Goal: Task Accomplishment & Management: Manage account settings

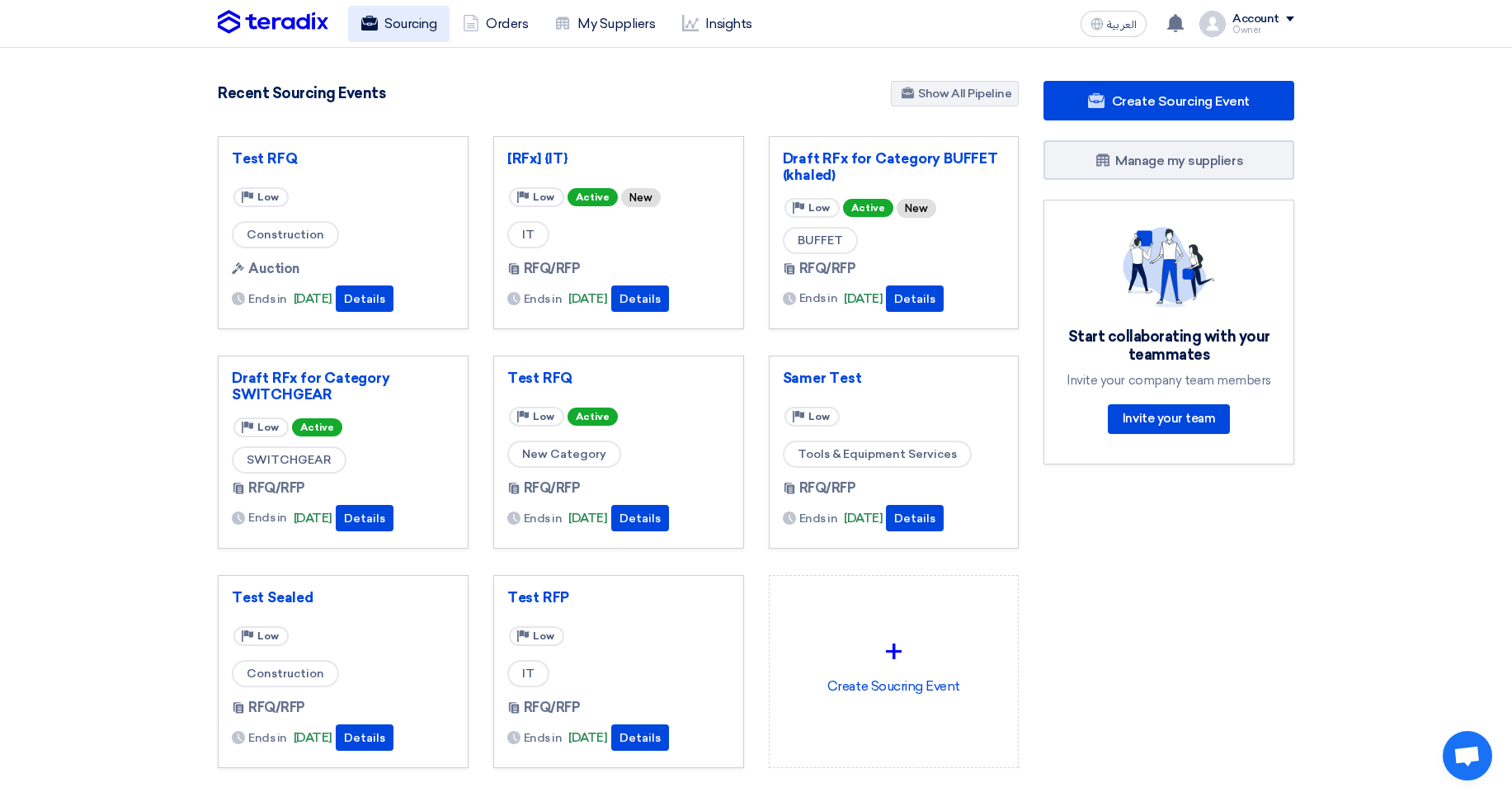
click at [391, 19] on link "Sourcing" at bounding box center [399, 24] width 102 height 36
click at [403, 28] on link "Sourcing" at bounding box center [399, 24] width 102 height 36
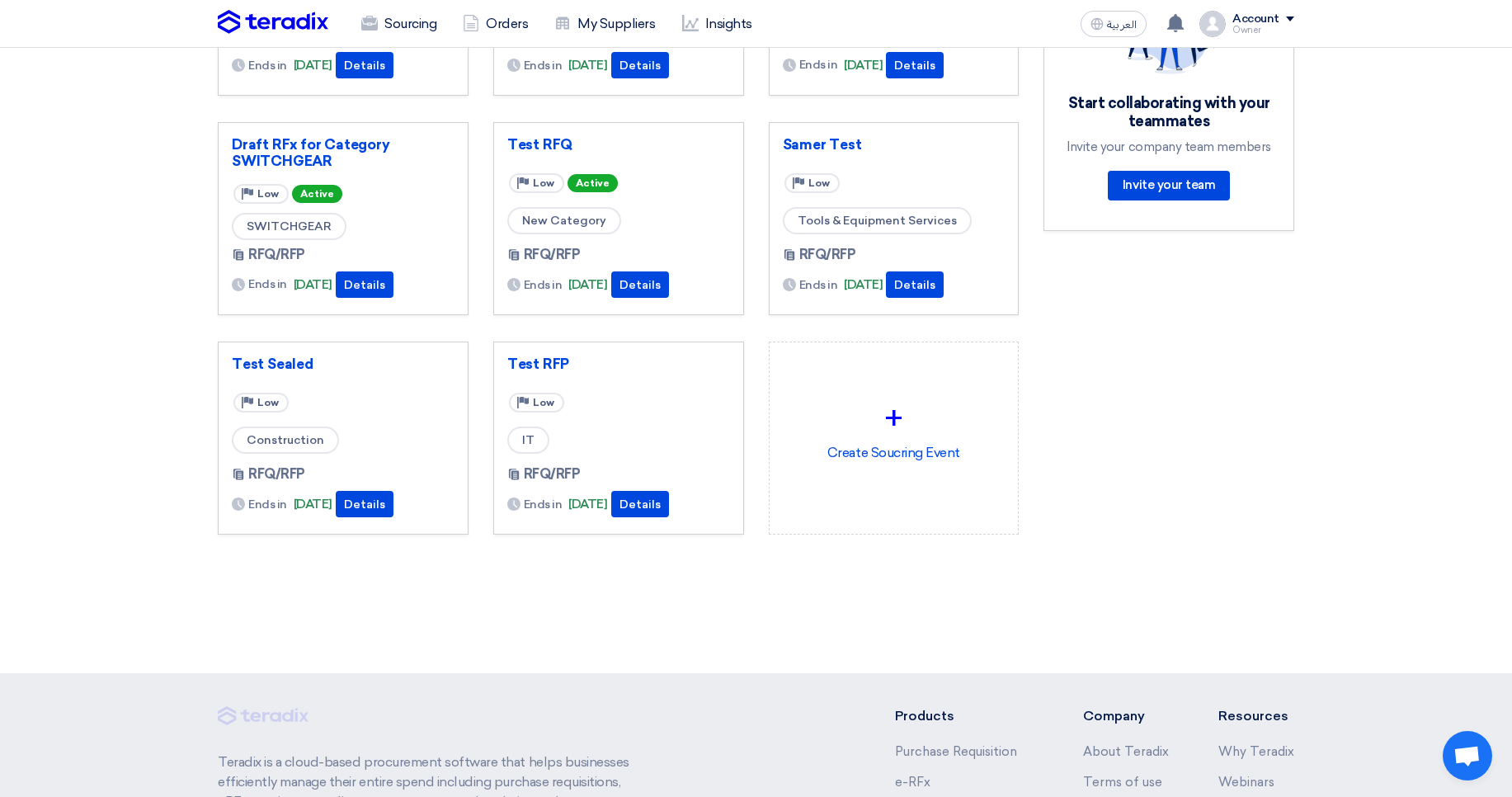
scroll to position [396, 0]
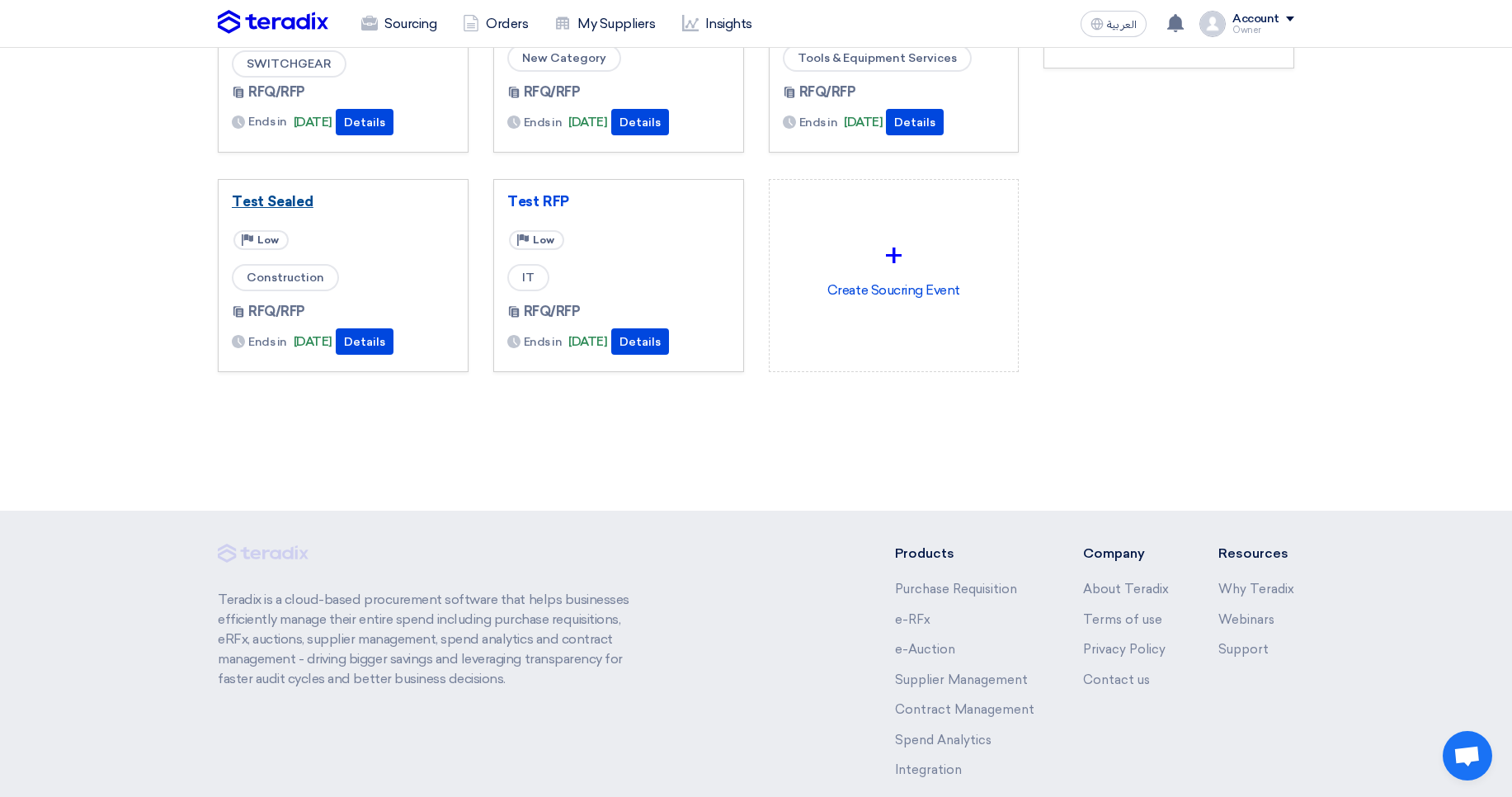
click at [325, 202] on link "Test Sealed" at bounding box center [343, 201] width 223 height 17
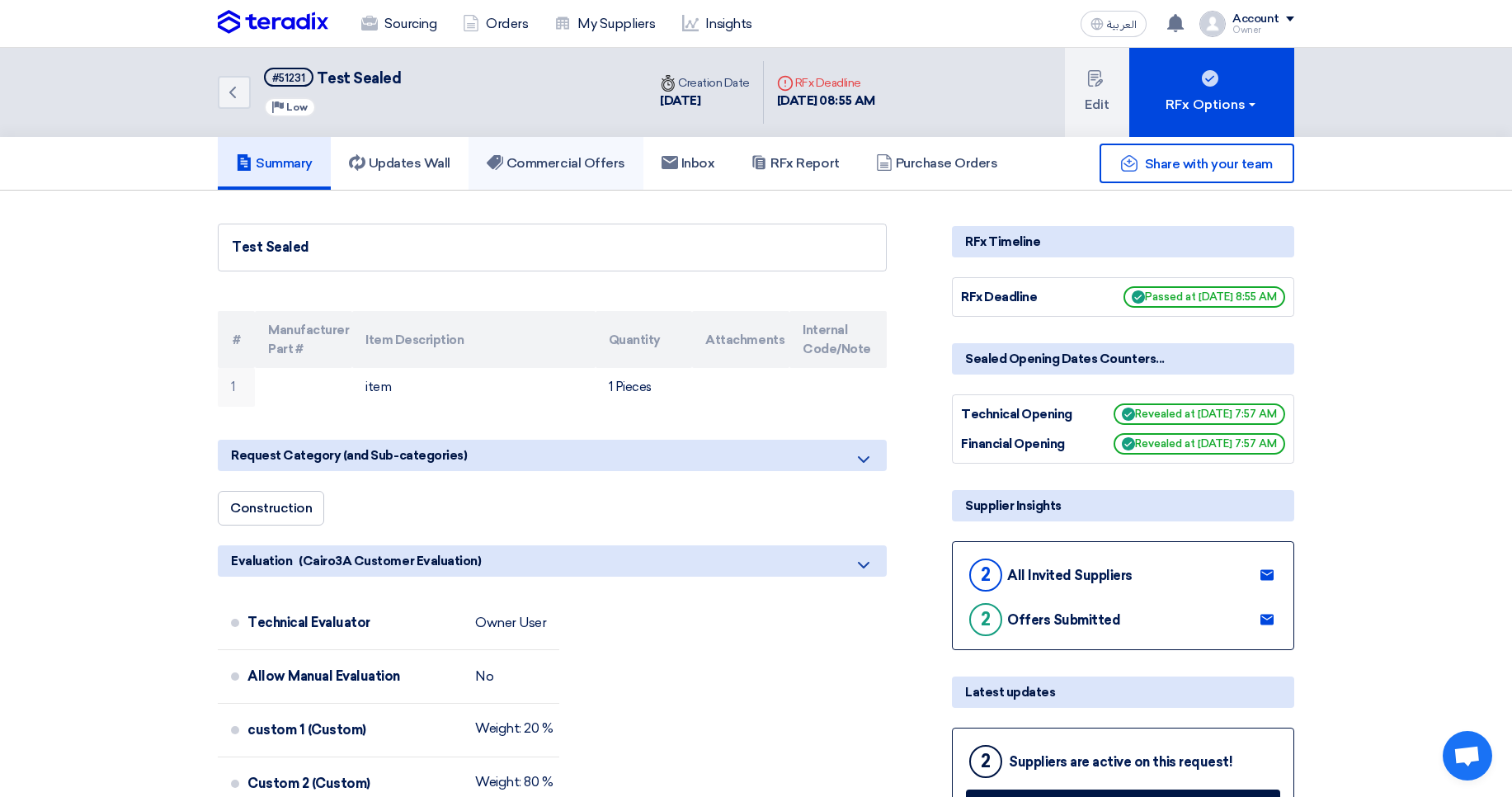
click at [503, 171] on icon at bounding box center [495, 162] width 17 height 17
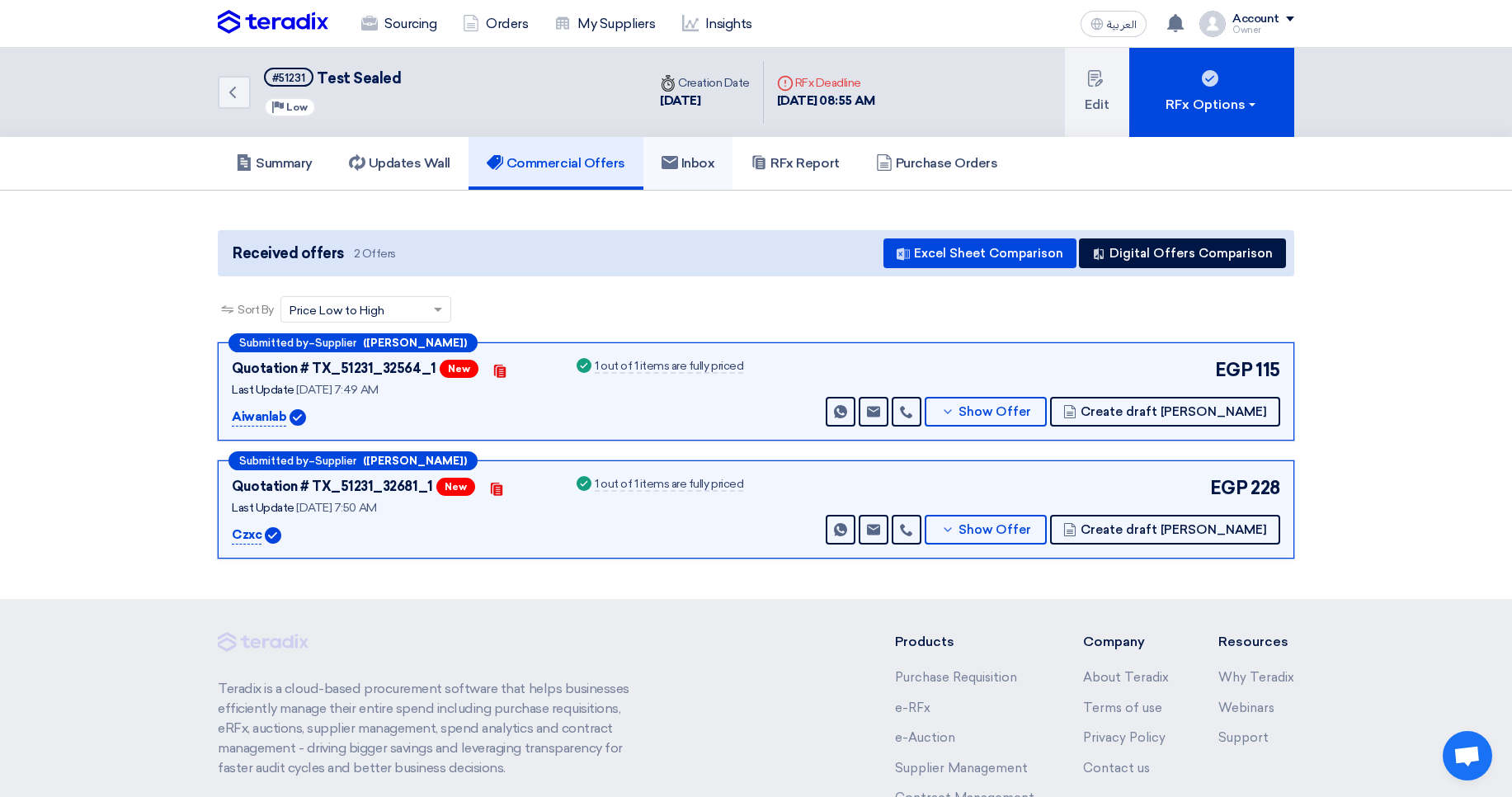
drag, startPoint x: 693, startPoint y: 163, endPoint x: 678, endPoint y: 163, distance: 15.0
click at [694, 162] on h5 "Inbox" at bounding box center [688, 163] width 53 height 17
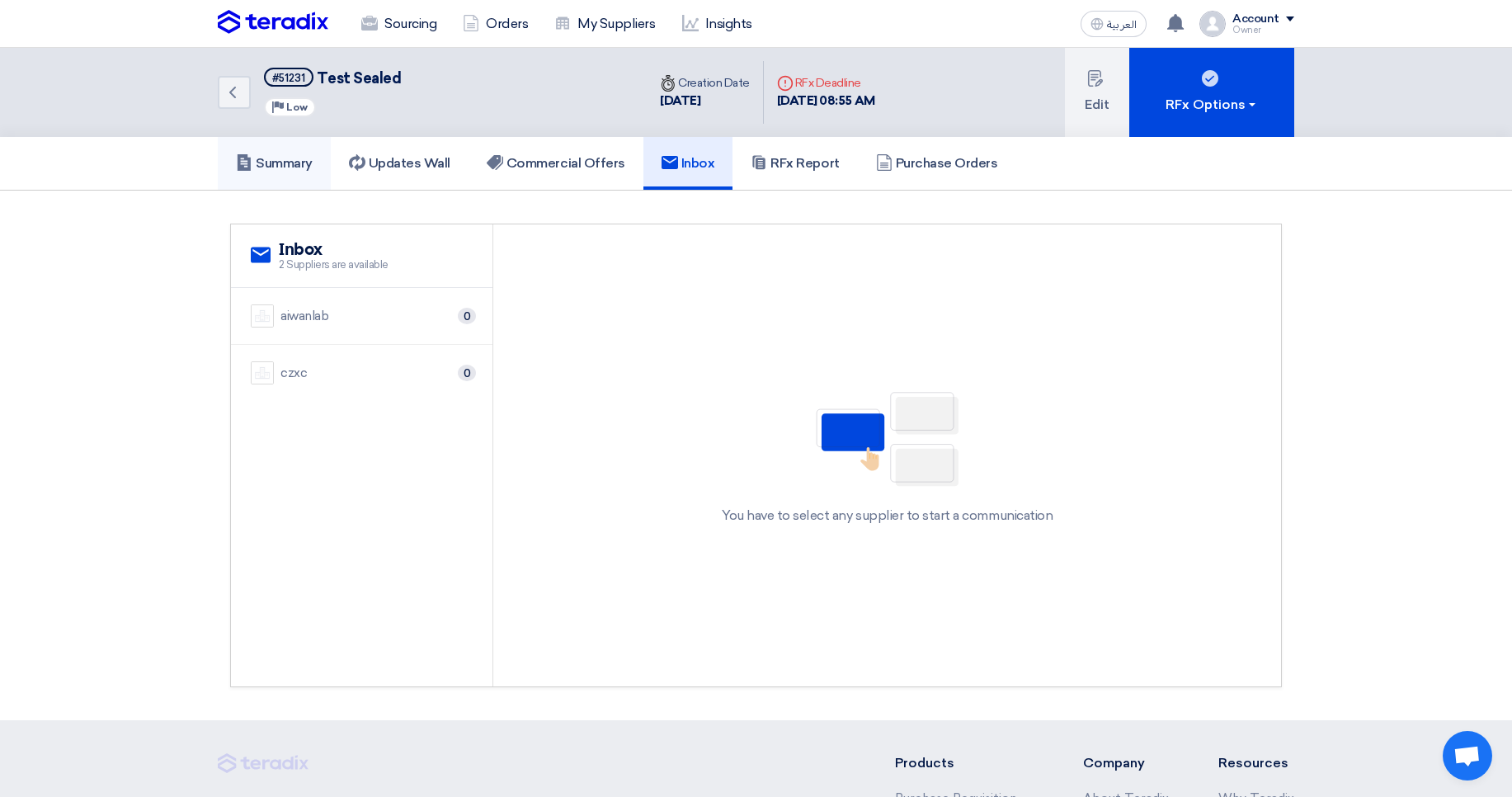
click at [321, 168] on link "Summary" at bounding box center [274, 163] width 113 height 53
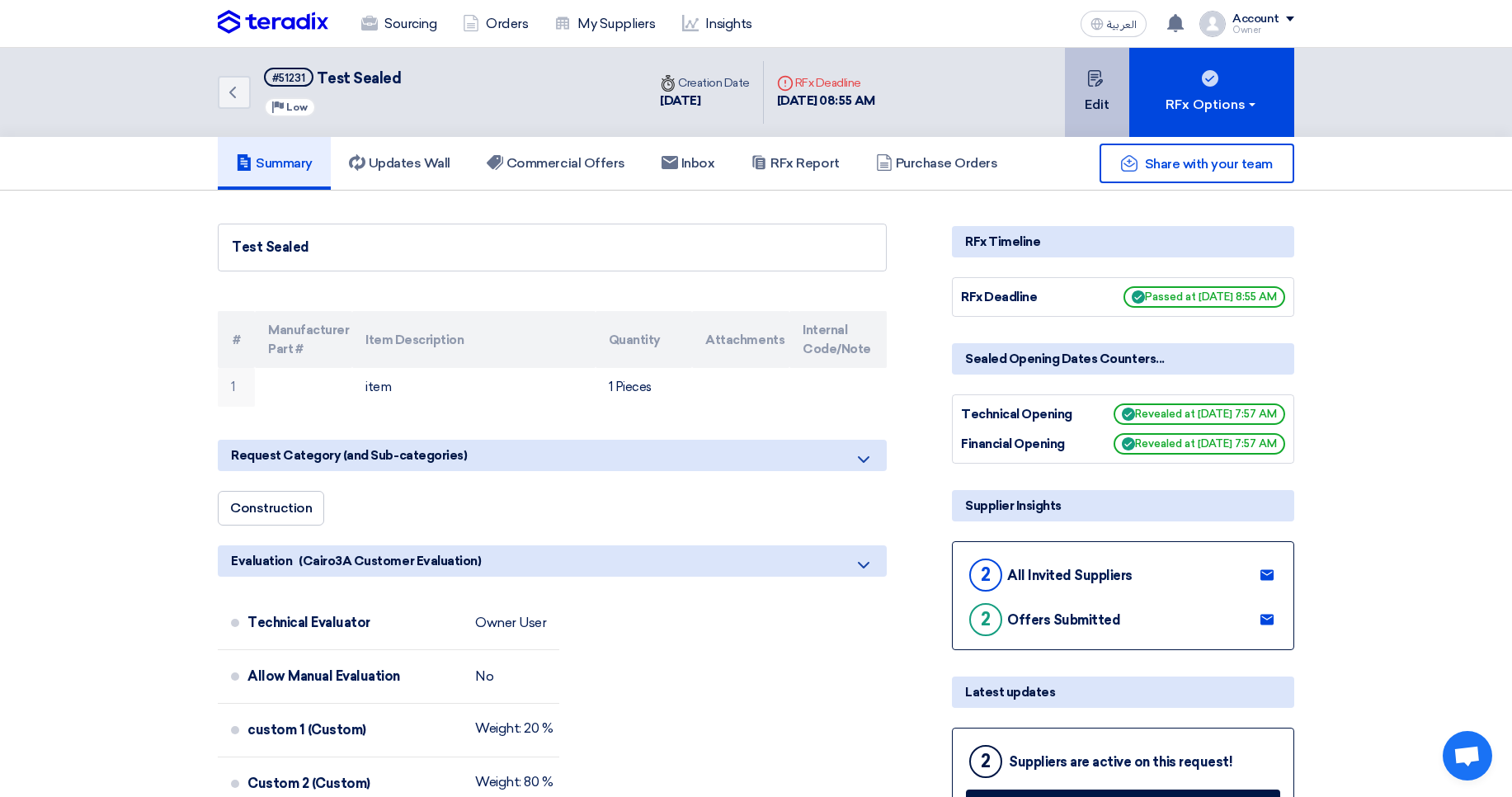
click at [1072, 95] on button "Edit" at bounding box center [1096, 93] width 64 height 89
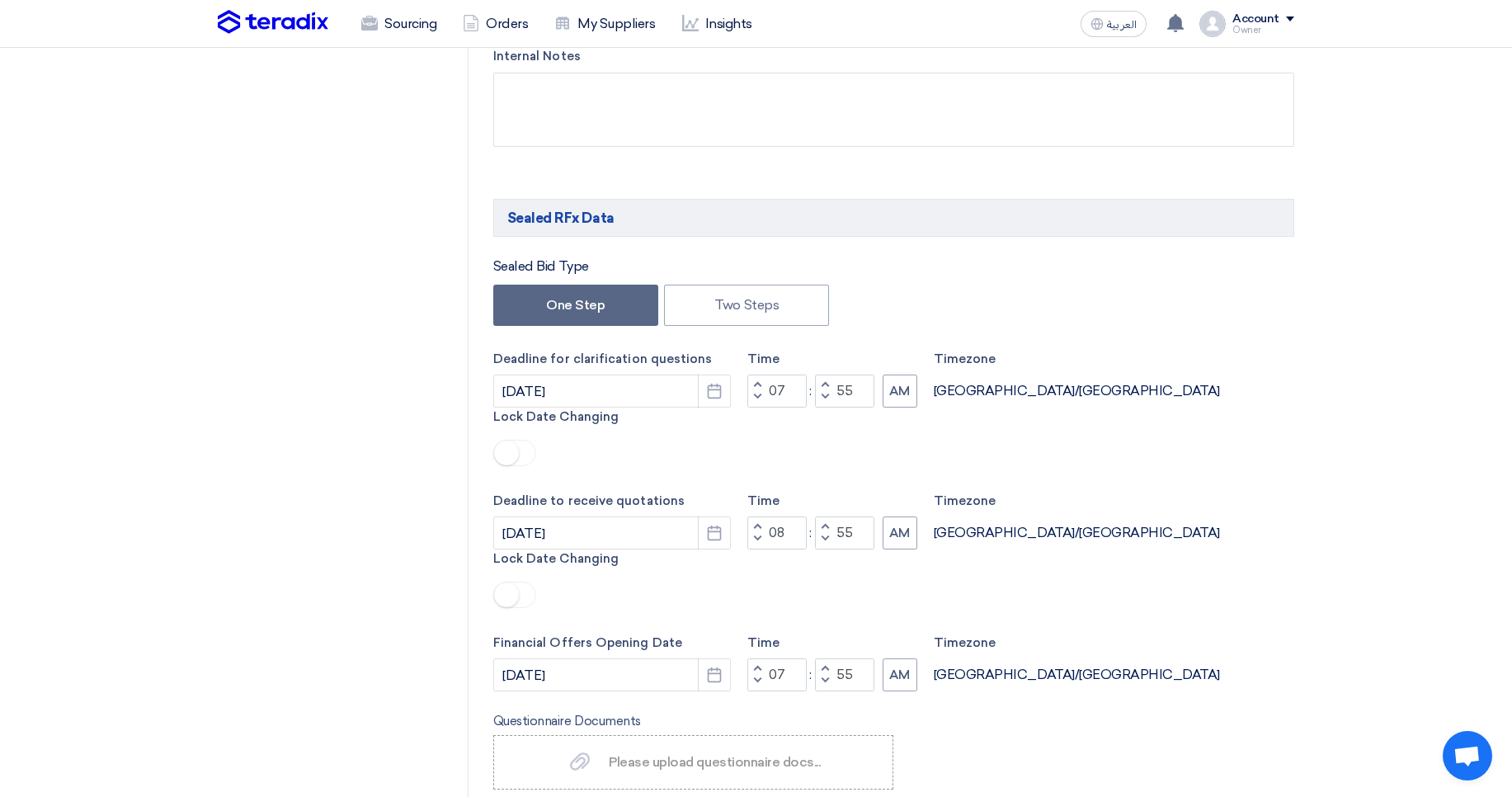
scroll to position [594, 0]
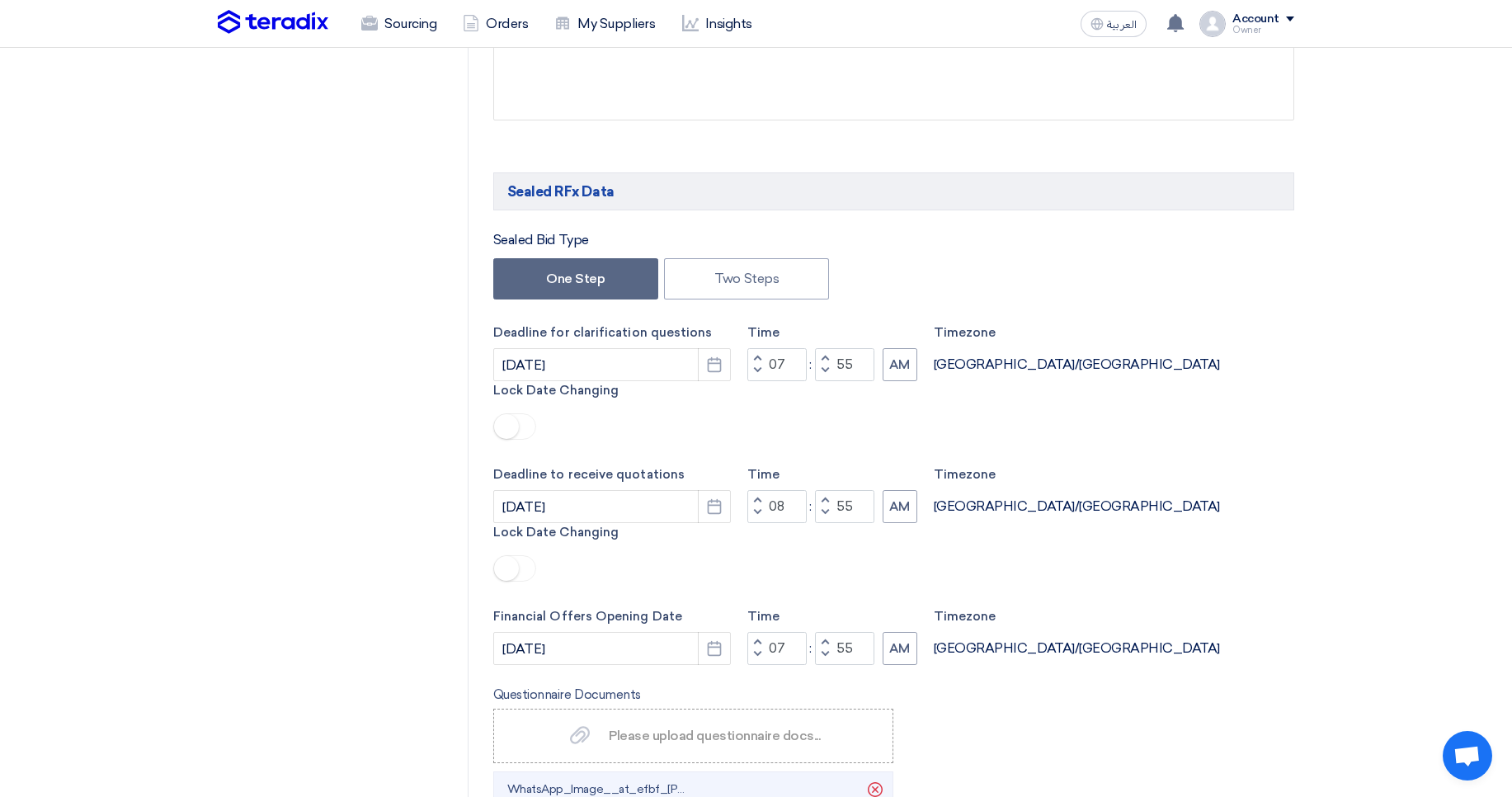
drag, startPoint x: 575, startPoint y: 343, endPoint x: 752, endPoint y: 329, distance: 177.6
click at [752, 329] on div "Deadline for clarification questions [DATE] Pick a date Time Increment hours 07…" at bounding box center [894, 384] width 801 height 122
click at [750, 319] on div "Sealed Bid Type One Step Two Steps Deadline for clarification questions [DATE] …" at bounding box center [894, 602] width 801 height 745
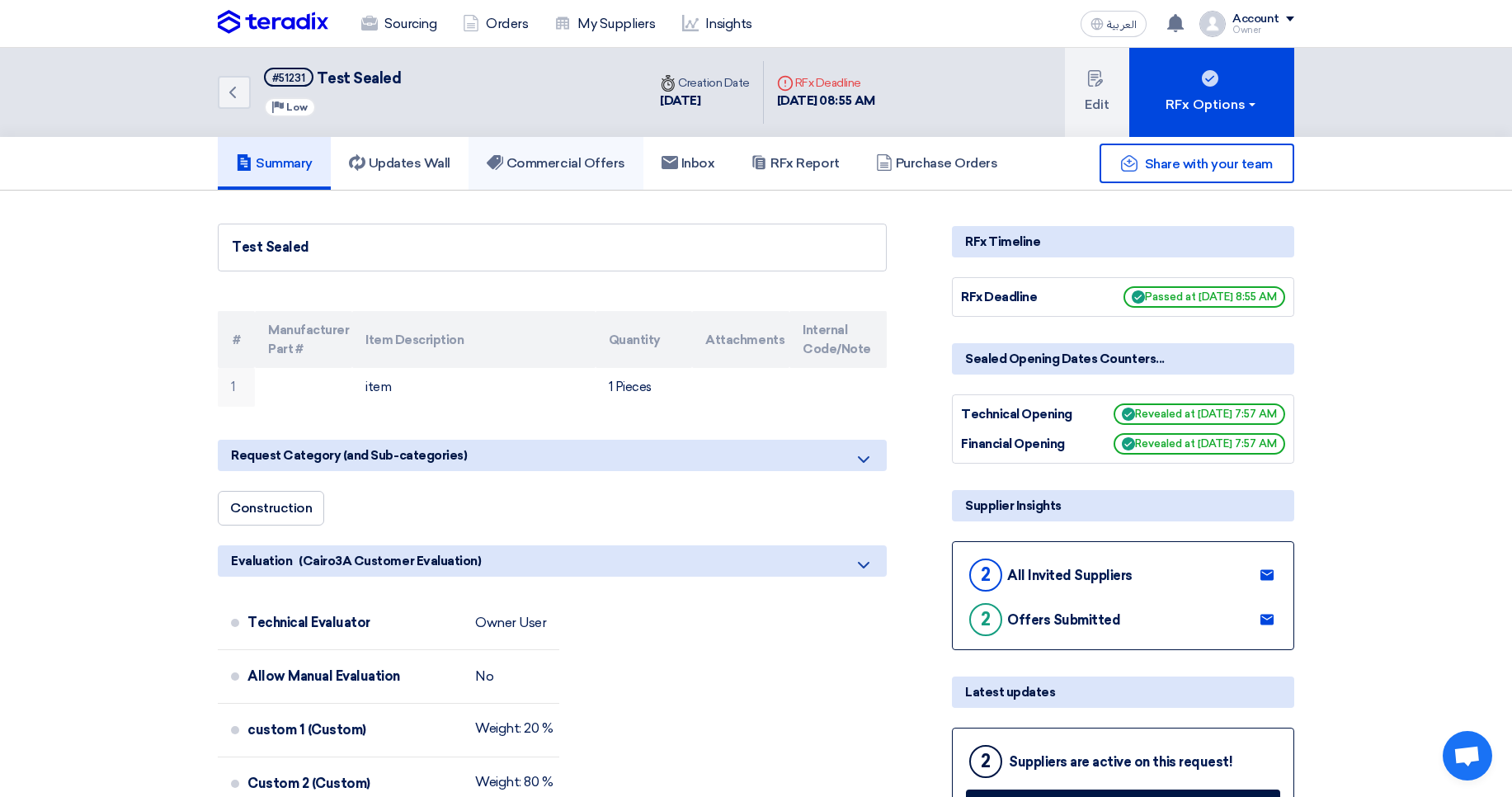
click at [557, 174] on link "Commercial Offers" at bounding box center [555, 163] width 175 height 53
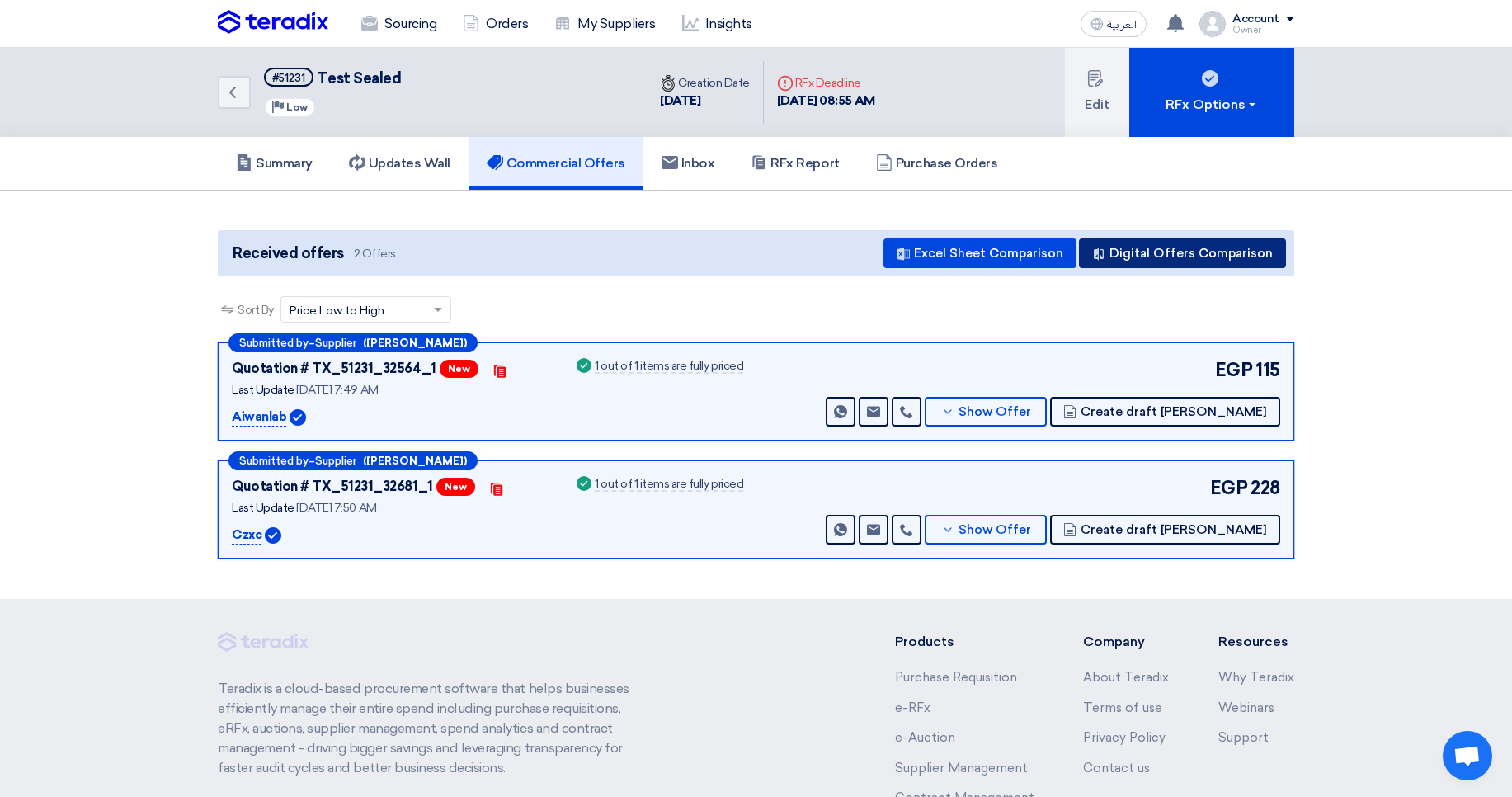
click at [1178, 257] on button "Digital Offers Comparison" at bounding box center [1182, 253] width 207 height 30
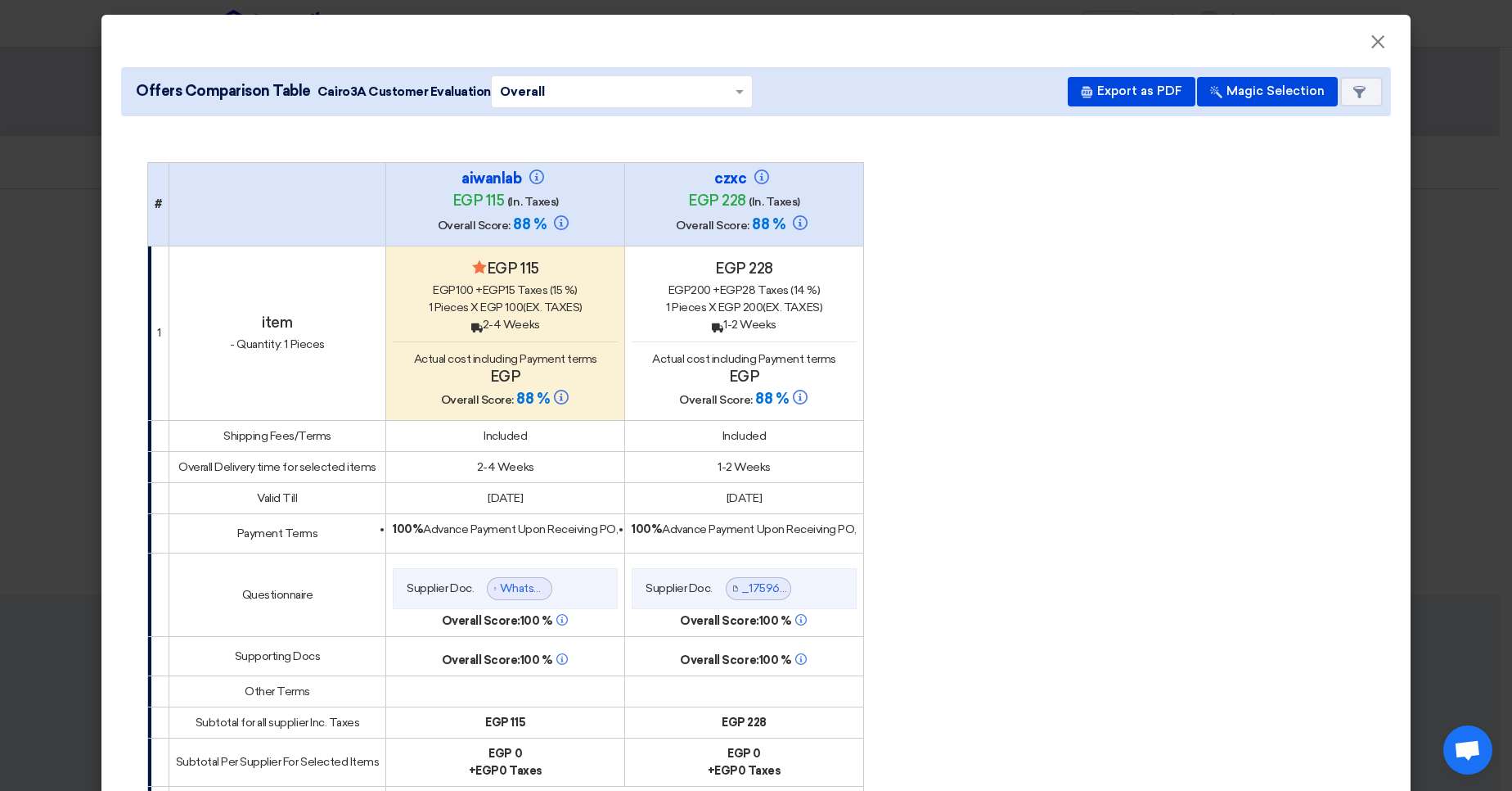
click at [1473, 200] on modal-container "× Offers Comparison Table Cairo3A Customer Evaluation × Overall × Export as PDF…" at bounding box center [756, 395] width 1512 height 791
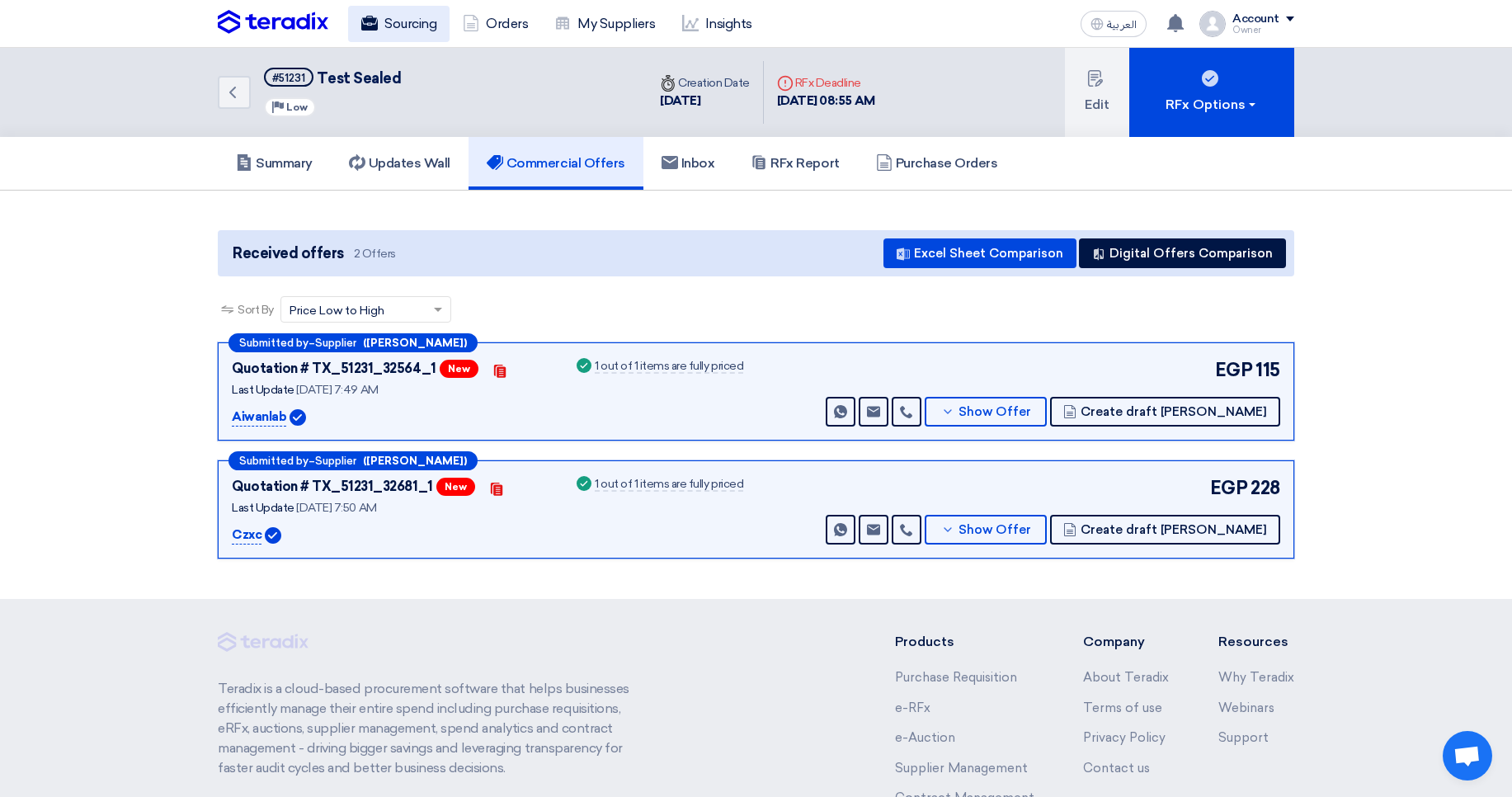
click at [404, 21] on link "Sourcing" at bounding box center [399, 24] width 102 height 36
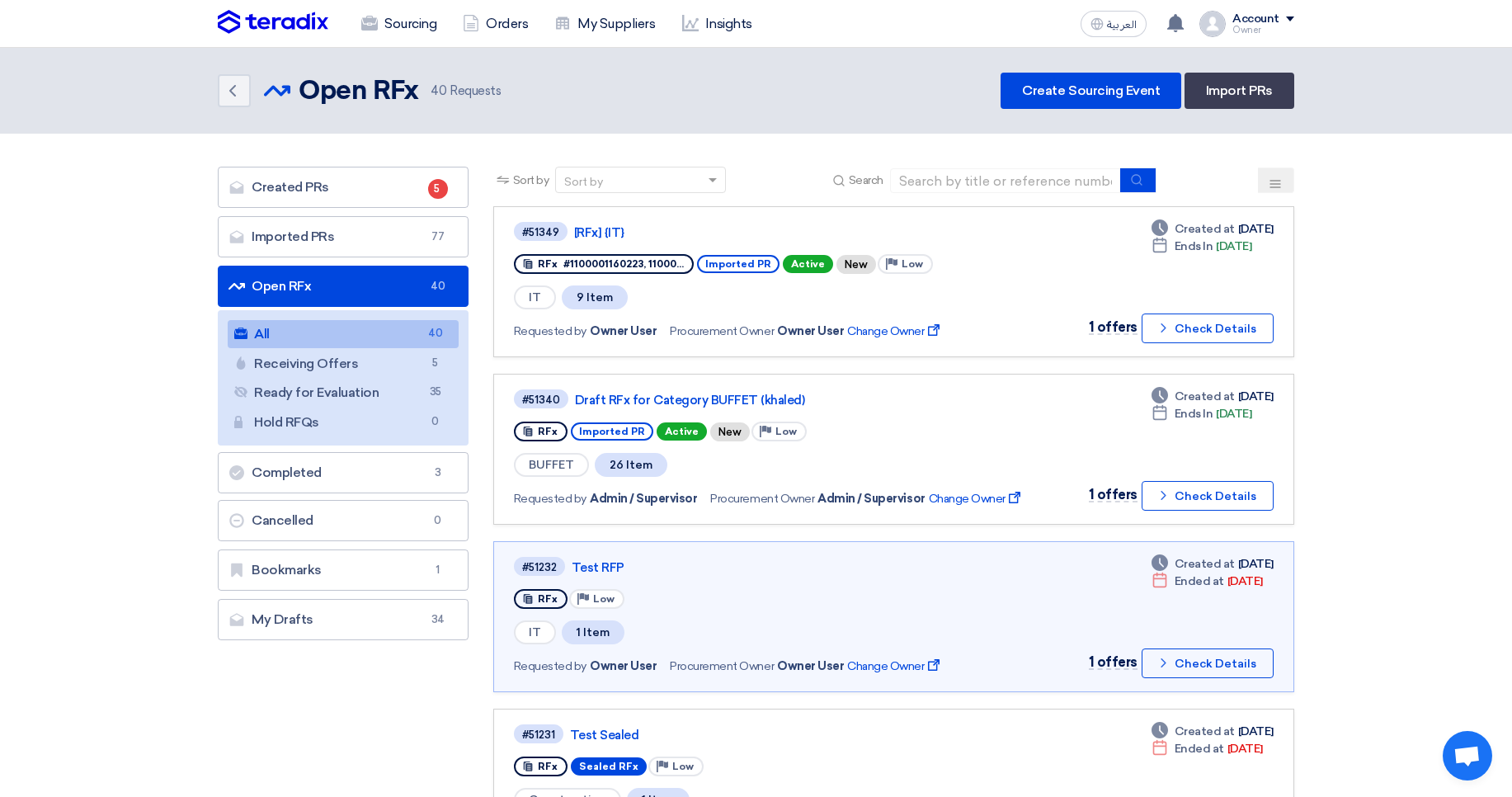
click at [1276, 22] on div "Account" at bounding box center [1256, 19] width 47 height 14
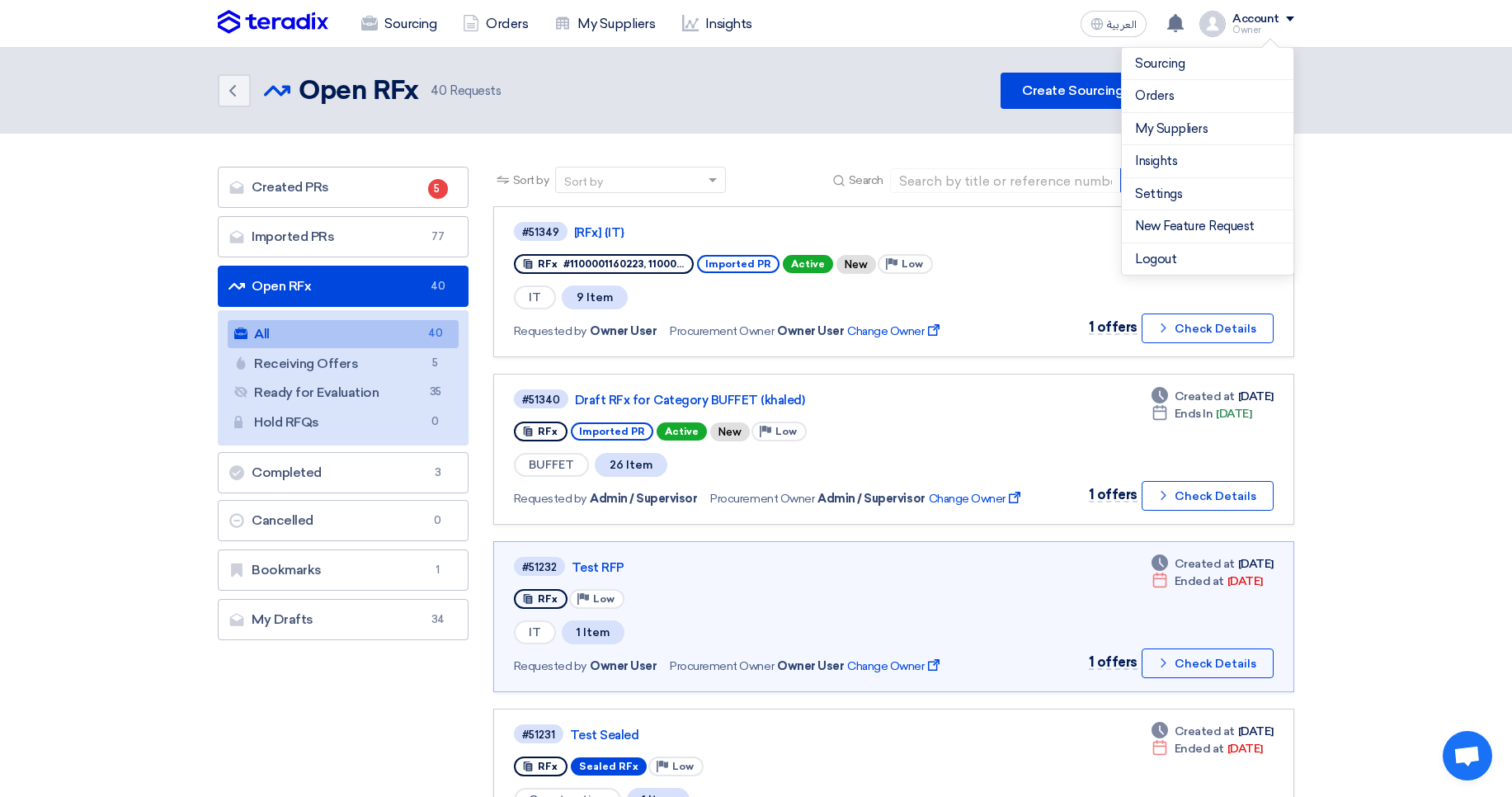
click at [1428, 113] on header "Back Open RFx Open RFx 40 Requests" at bounding box center [756, 91] width 1512 height 86
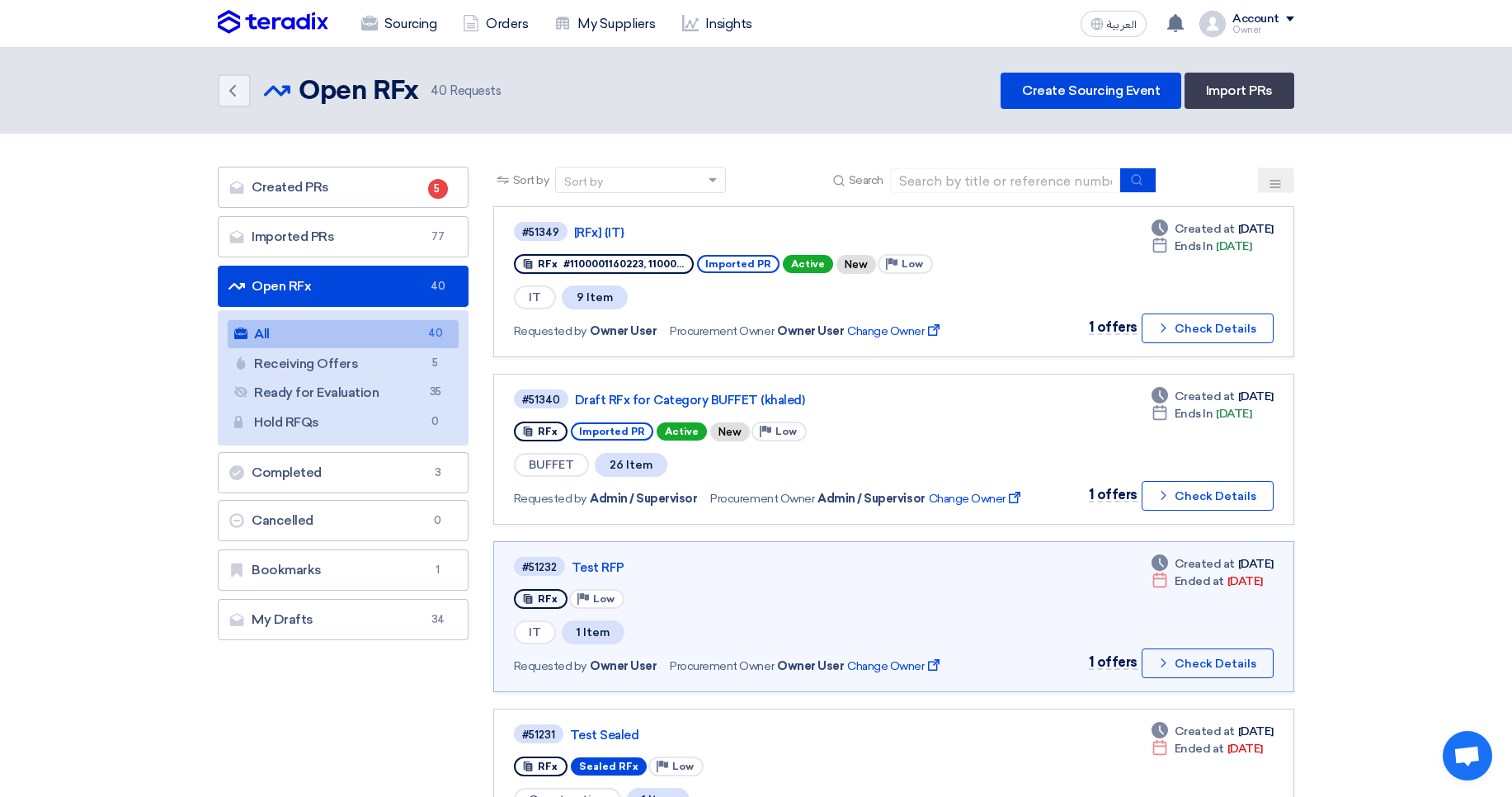
click at [1283, 187] on button at bounding box center [1276, 180] width 36 height 25
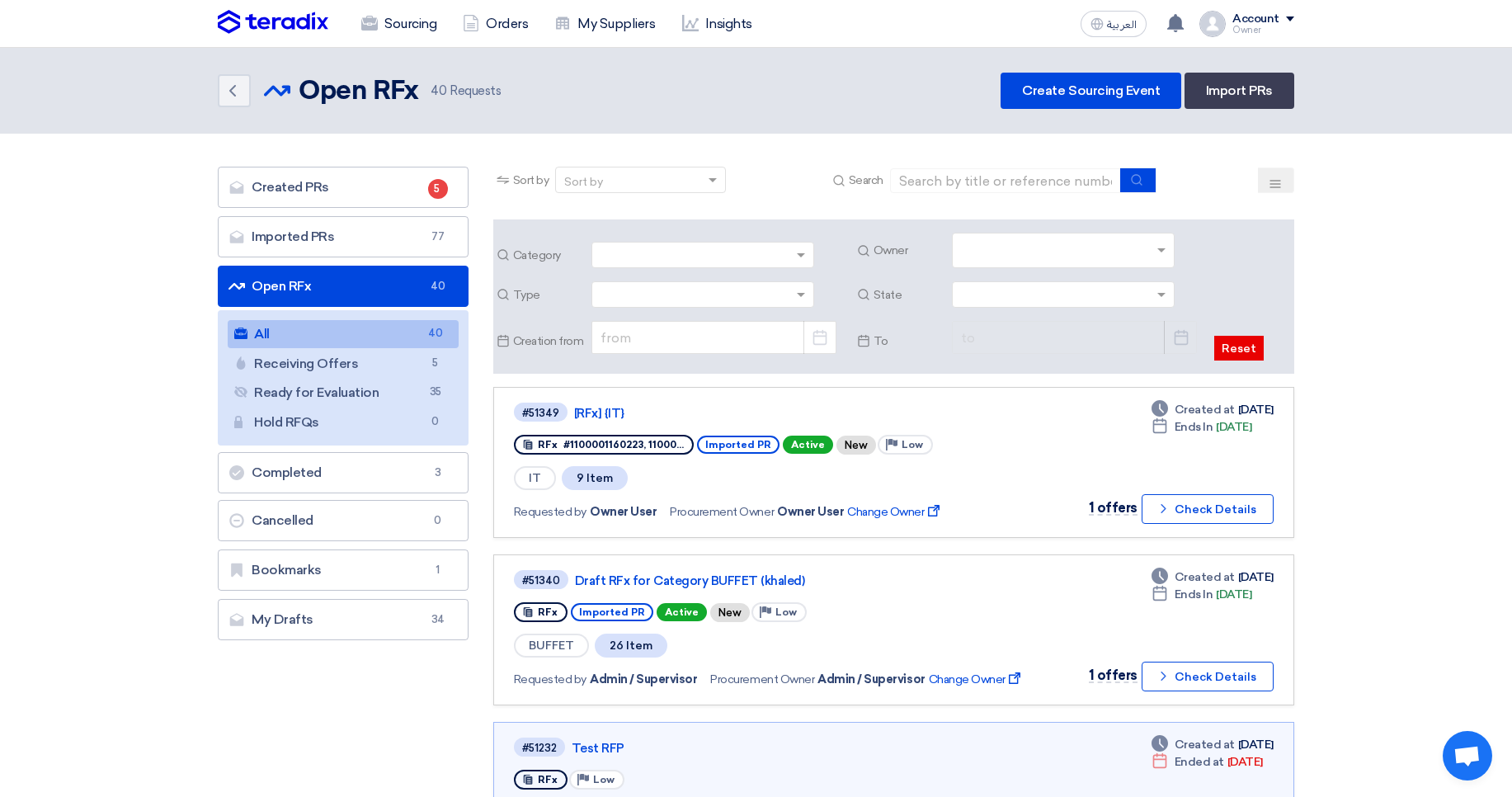
click at [1283, 187] on button at bounding box center [1276, 180] width 36 height 25
